Goal: Information Seeking & Learning: Learn about a topic

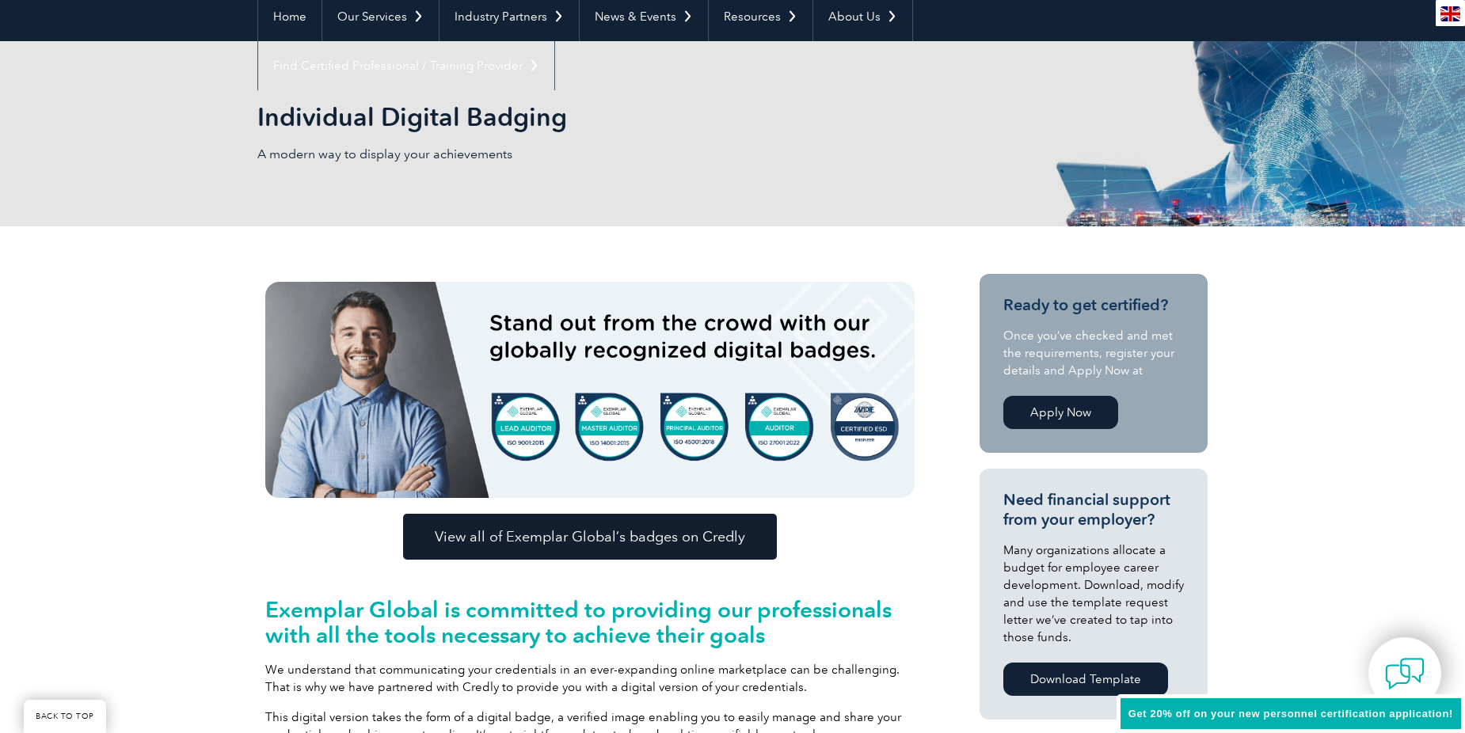
scroll to position [158, 0]
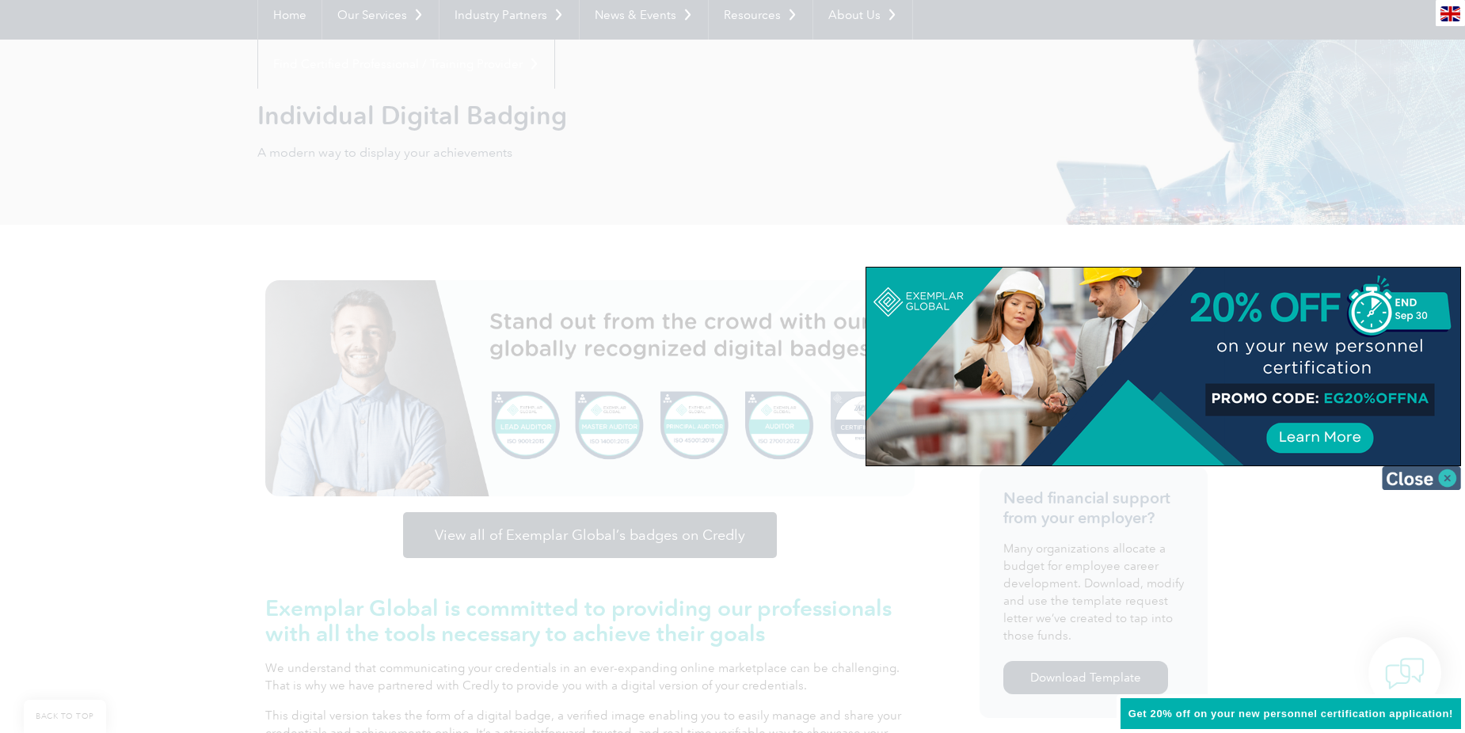
click at [1402, 481] on img at bounding box center [1421, 479] width 79 height 24
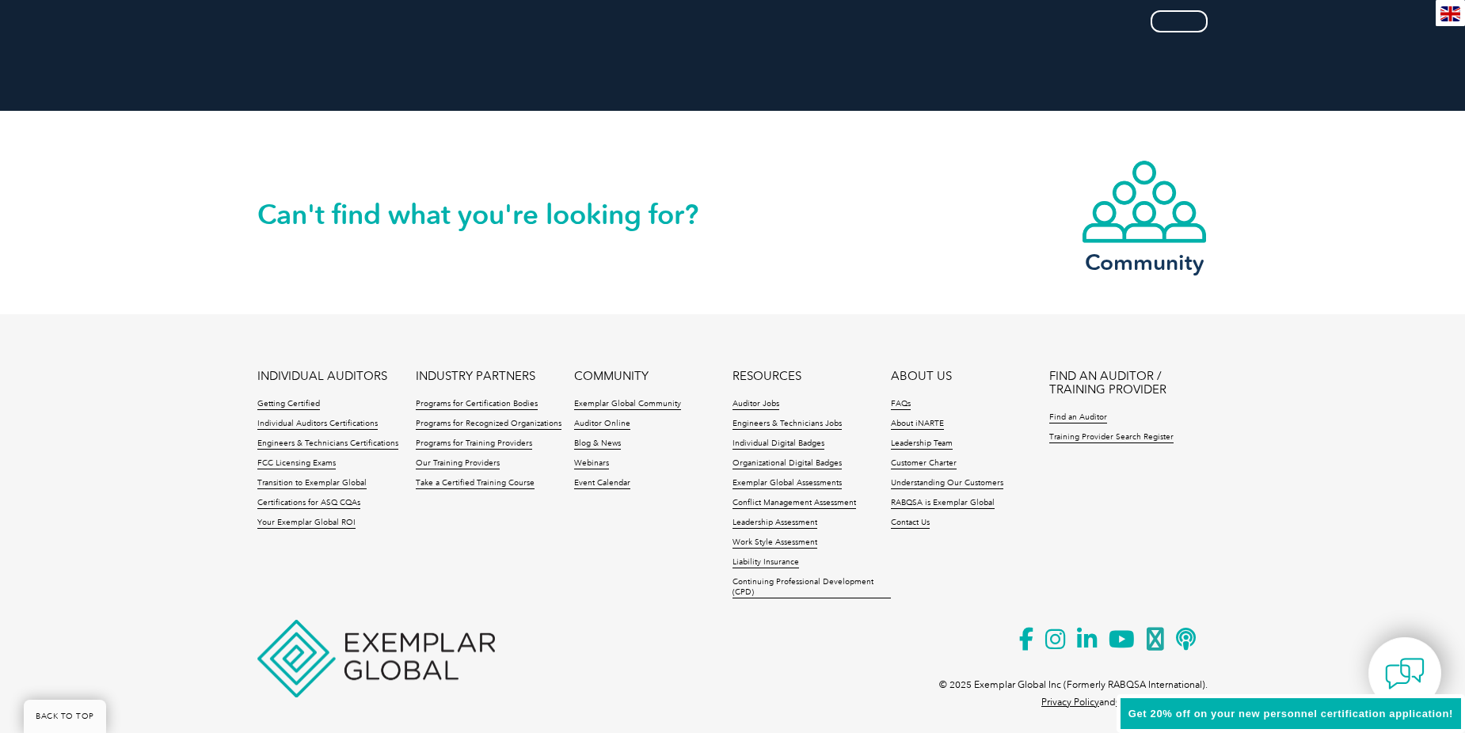
scroll to position [3212, 0]
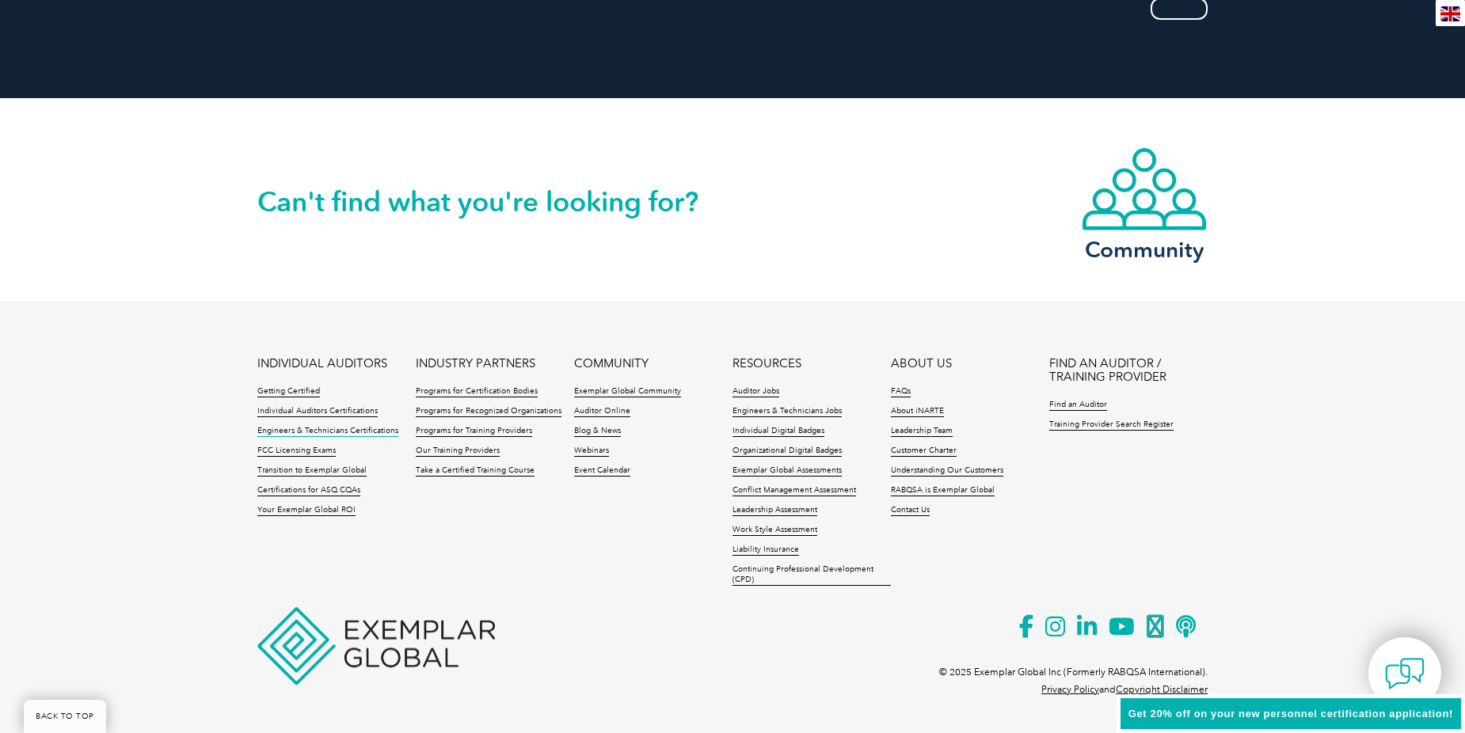
click at [265, 432] on link "Engineers & Technicians Certifications" at bounding box center [327, 431] width 141 height 11
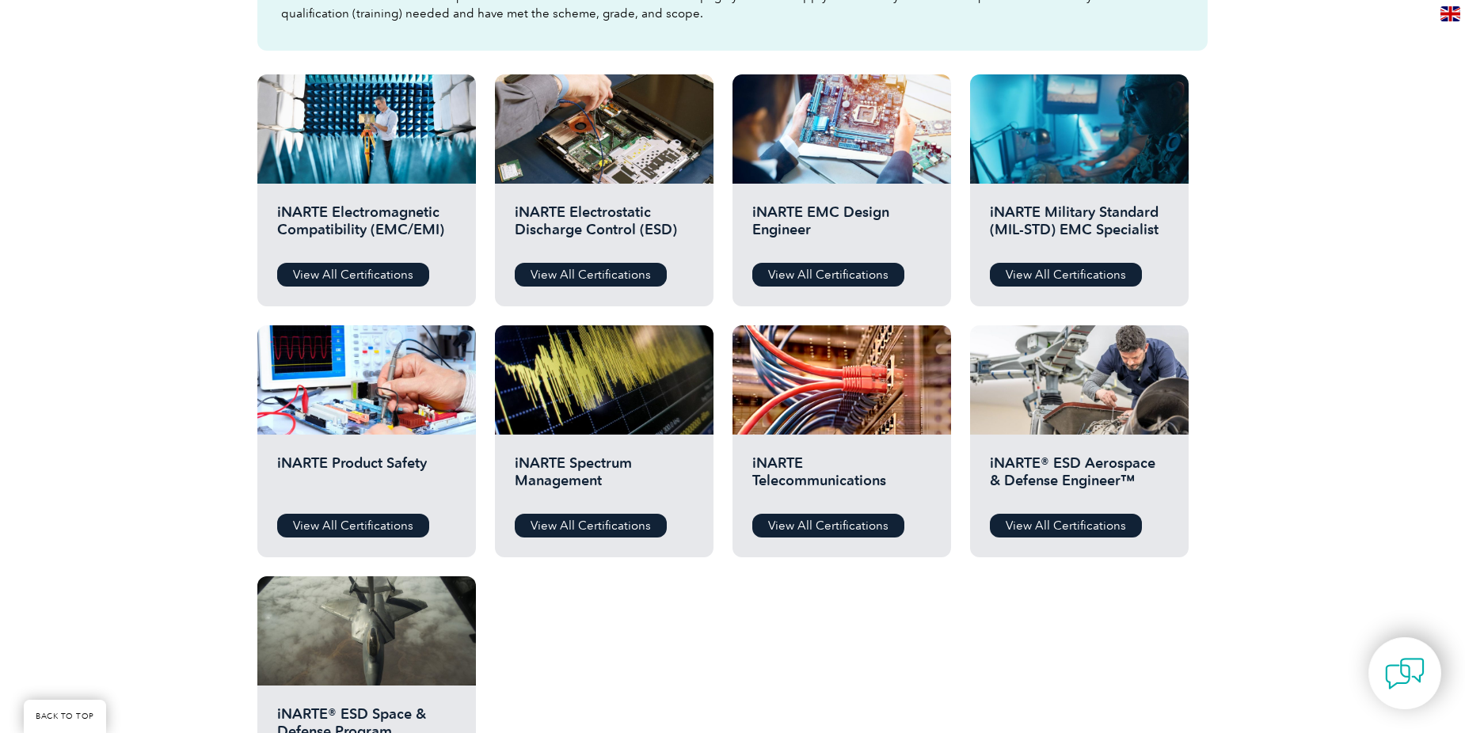
scroll to position [554, 0]
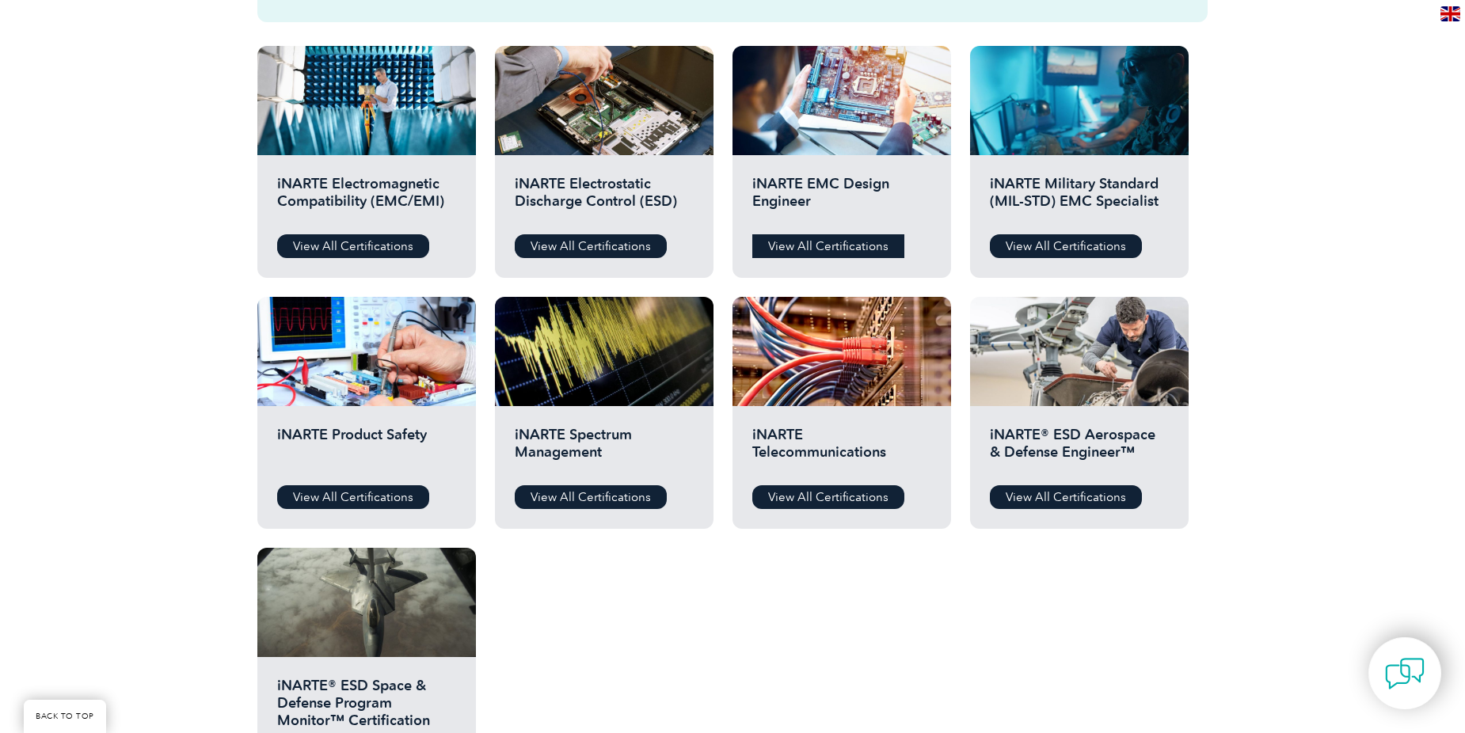
click at [840, 242] on link "View All Certifications" at bounding box center [829, 246] width 152 height 24
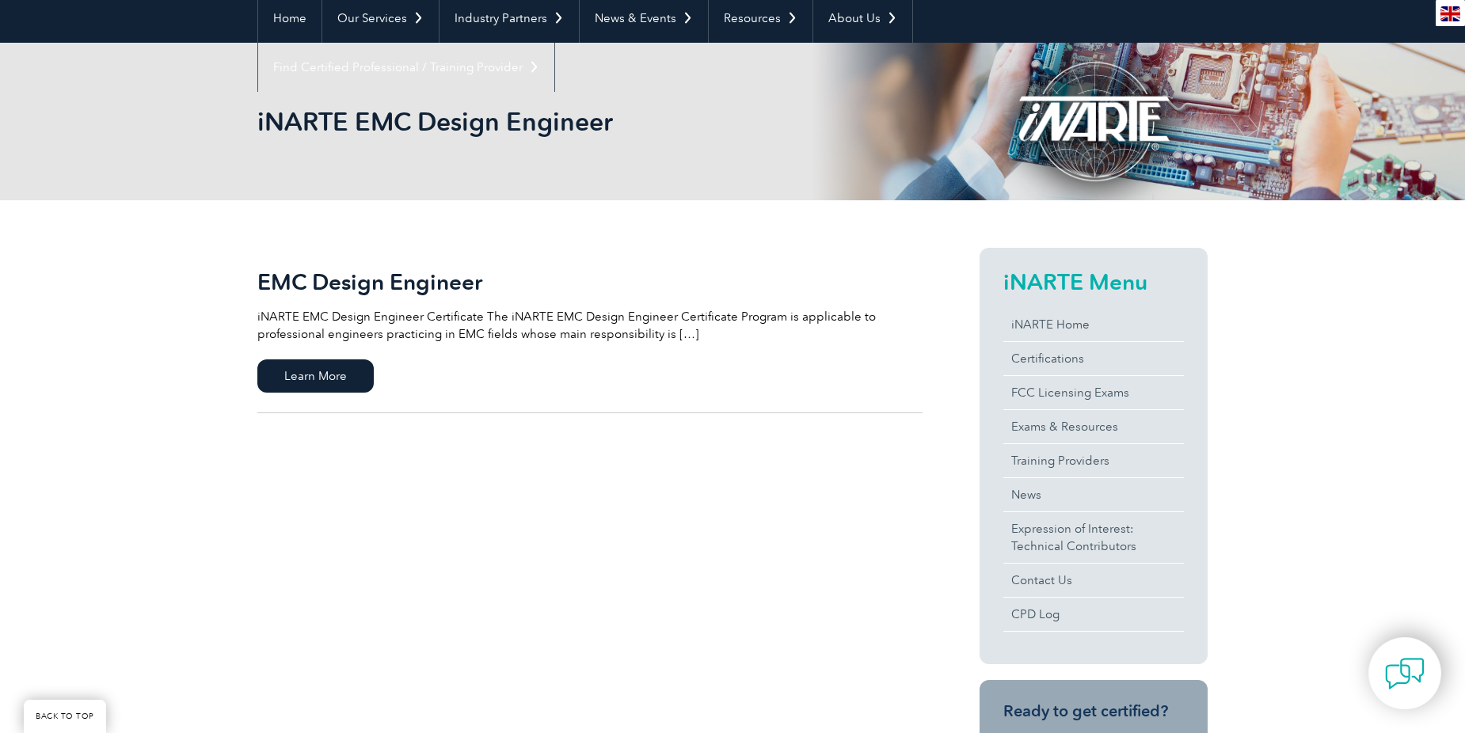
scroll to position [158, 0]
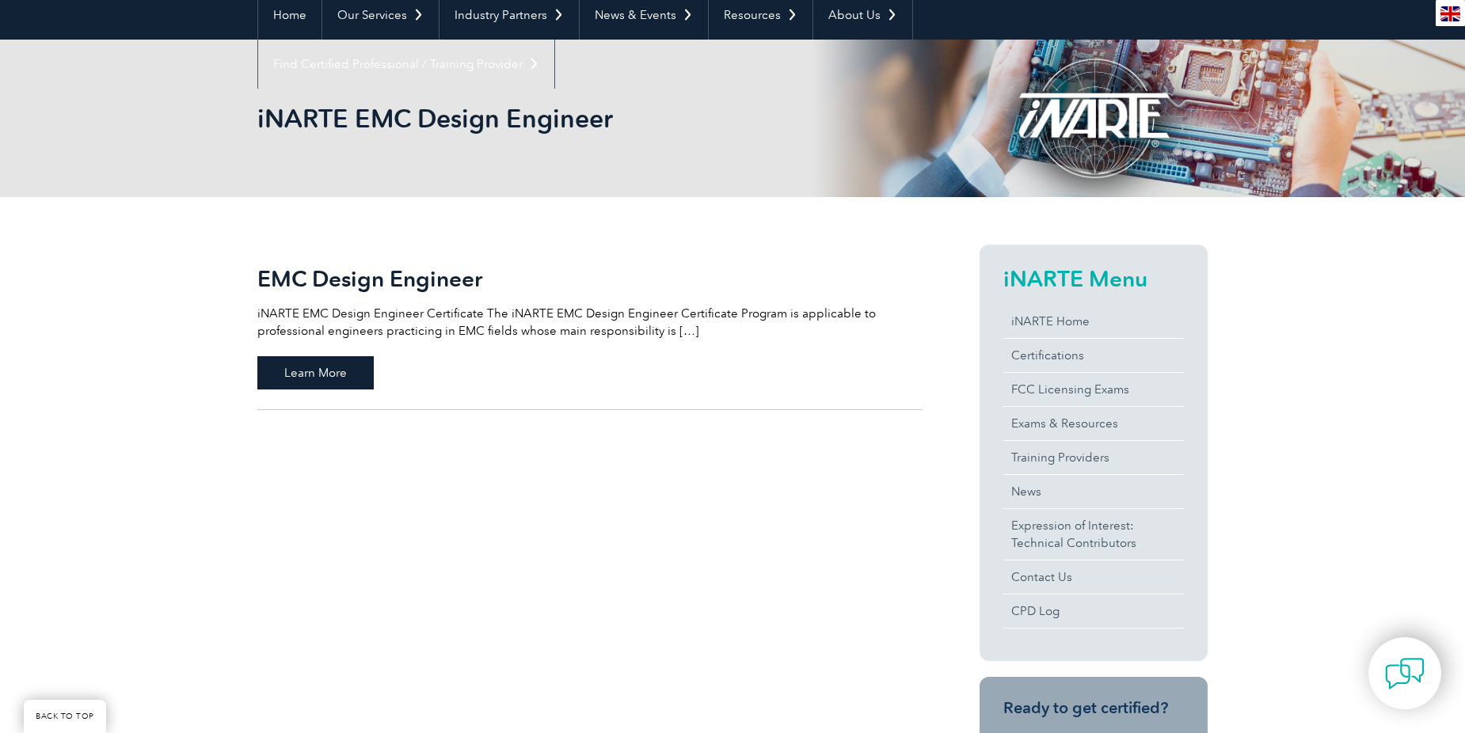
click at [333, 373] on span "Learn More" at bounding box center [315, 372] width 116 height 33
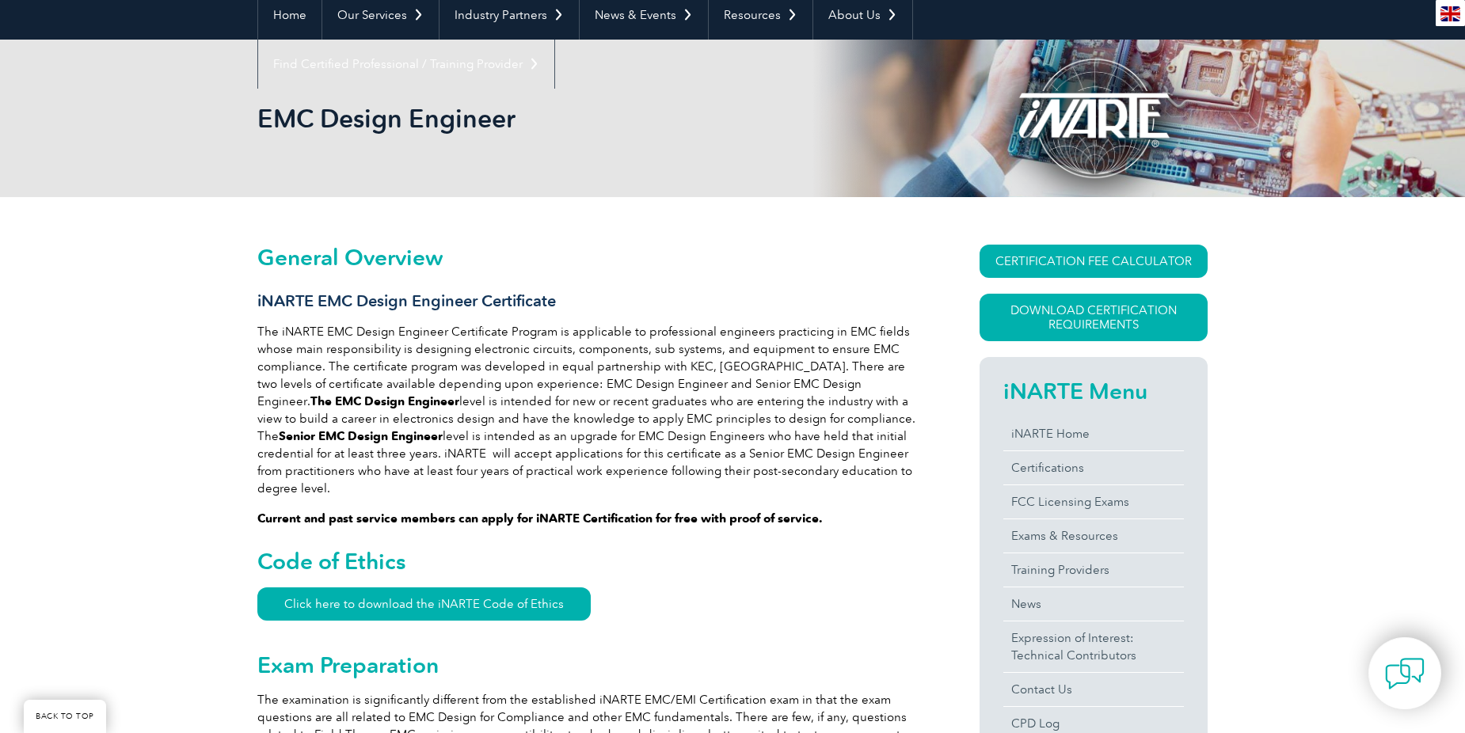
scroll to position [475, 0]
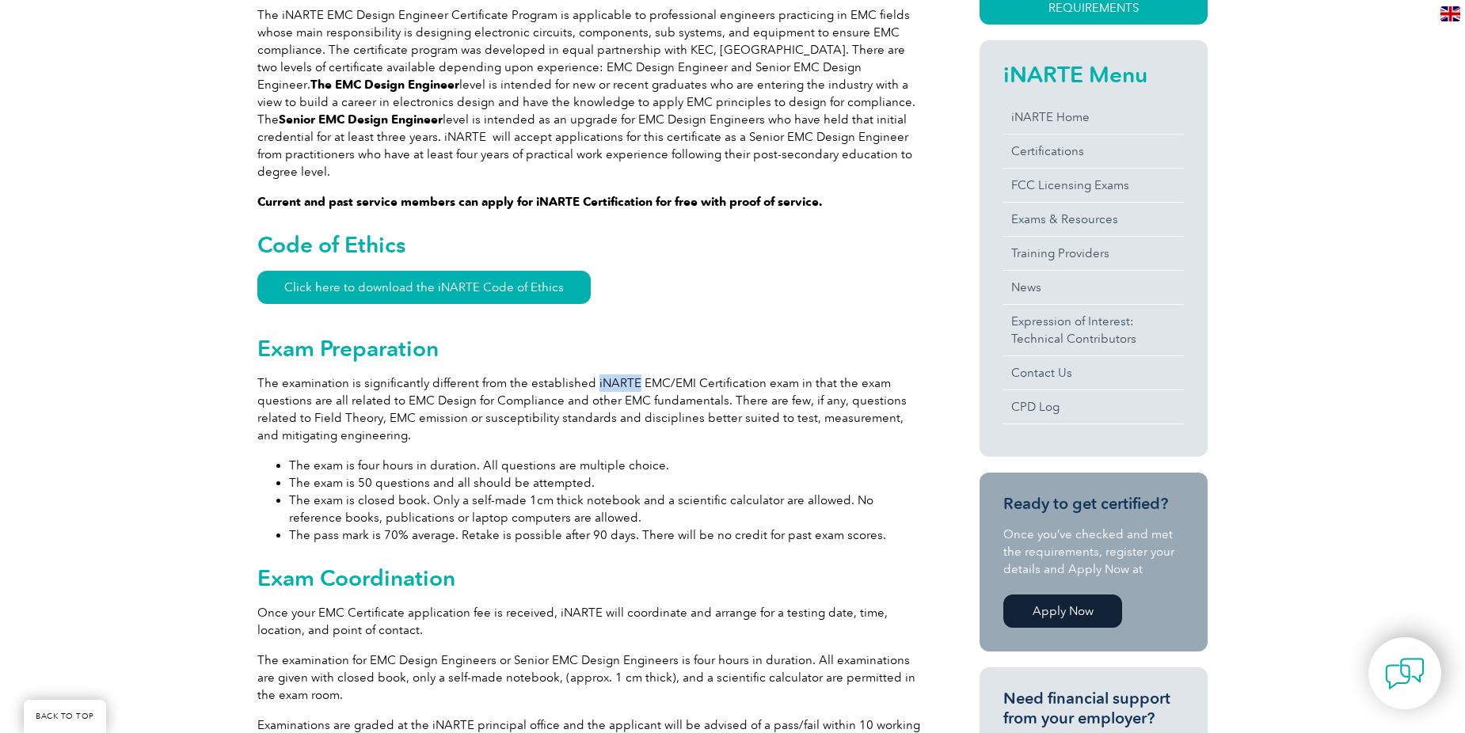
drag, startPoint x: 589, startPoint y: 367, endPoint x: 632, endPoint y: 373, distance: 43.2
click at [632, 375] on p "The examination is significantly different from the established iNARTE EMC/EMI …" at bounding box center [589, 410] width 665 height 70
copy p "iNARTE"
